Goal: Transaction & Acquisition: Purchase product/service

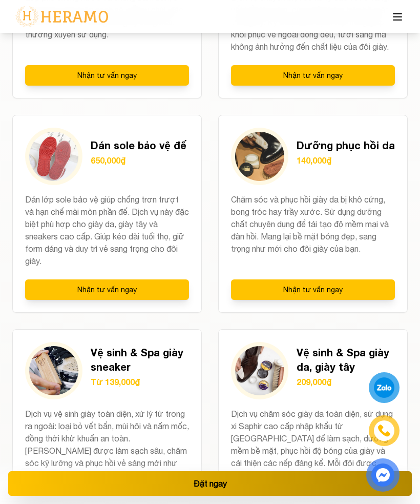
scroll to position [1524, 0]
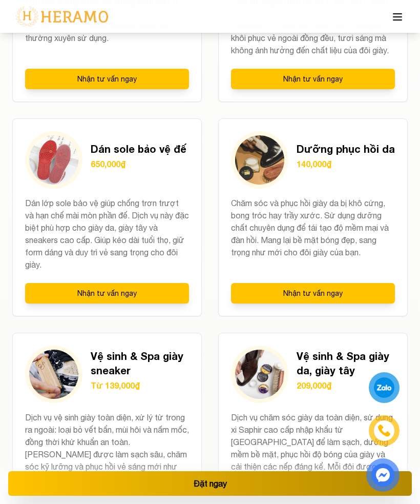
click at [341, 304] on button "Nhận tư vấn ngay" at bounding box center [313, 293] width 164 height 21
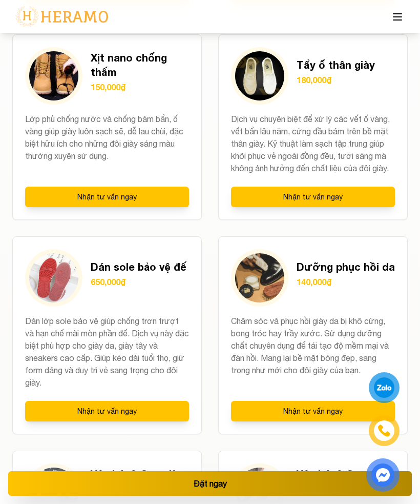
scroll to position [1407, 0]
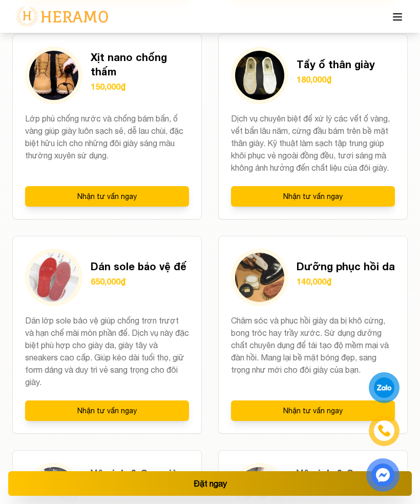
click at [328, 421] on button "Nhận tư vấn ngay" at bounding box center [313, 410] width 164 height 21
click at [360, 339] on div "Dưỡng phục hồi da 140,000₫ Chăm sóc và phục hồi giày da bị khô cứng, bong tróc …" at bounding box center [313, 335] width 190 height 198
click at [390, 486] on img at bounding box center [383, 475] width 22 height 21
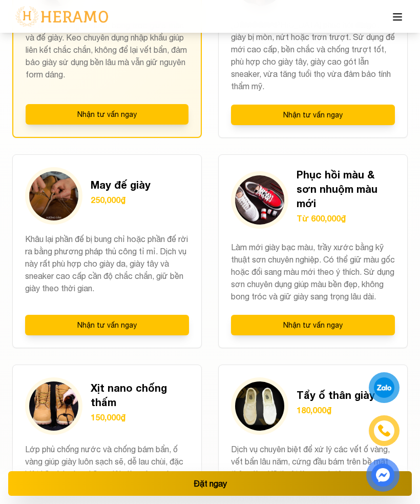
scroll to position [1074, 0]
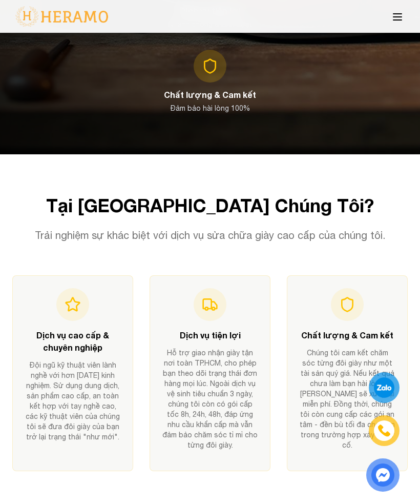
scroll to position [453, 0]
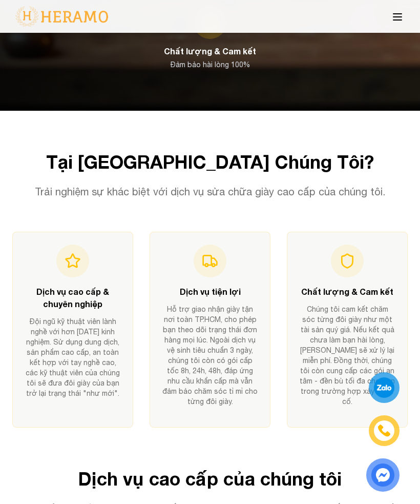
click at [379, 489] on img at bounding box center [383, 475] width 28 height 28
click at [389, 399] on div at bounding box center [384, 387] width 23 height 23
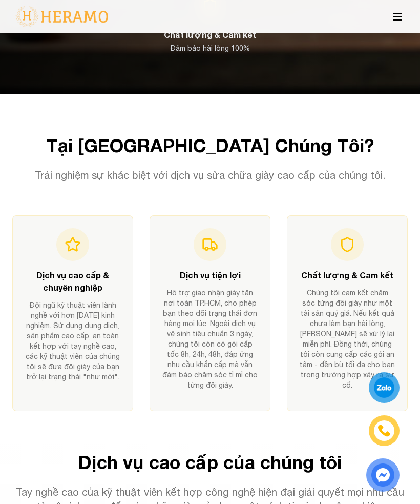
click at [374, 402] on div at bounding box center [384, 387] width 29 height 29
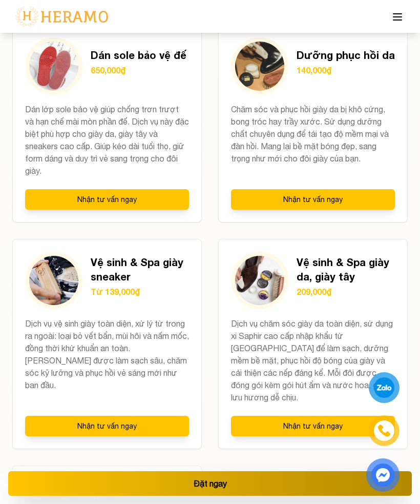
scroll to position [1674, 0]
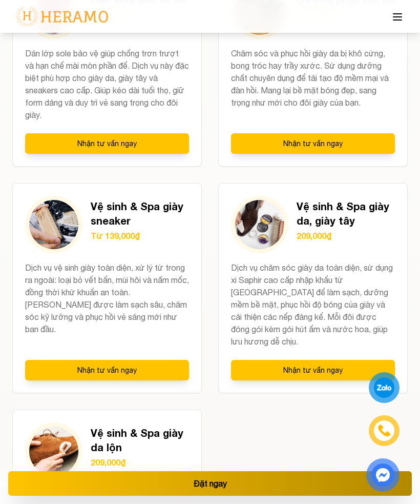
click at [362, 154] on button "Nhận tư vấn ngay" at bounding box center [313, 143] width 164 height 21
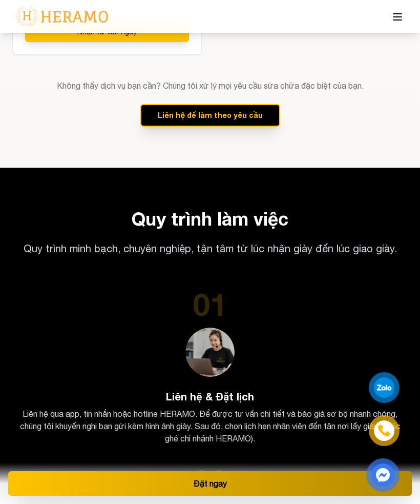
scroll to position [2220, 0]
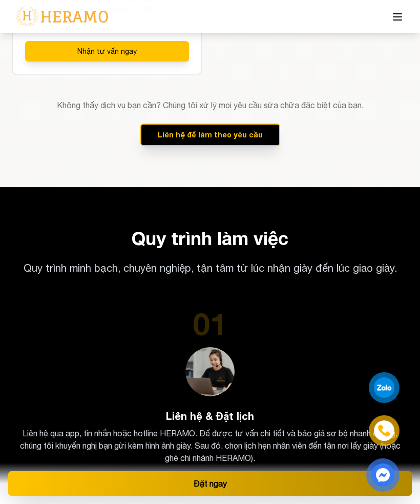
click at [253, 140] on button "Liên hệ để làm theo yêu cầu" at bounding box center [210, 135] width 140 height 23
